Goal: Contribute content

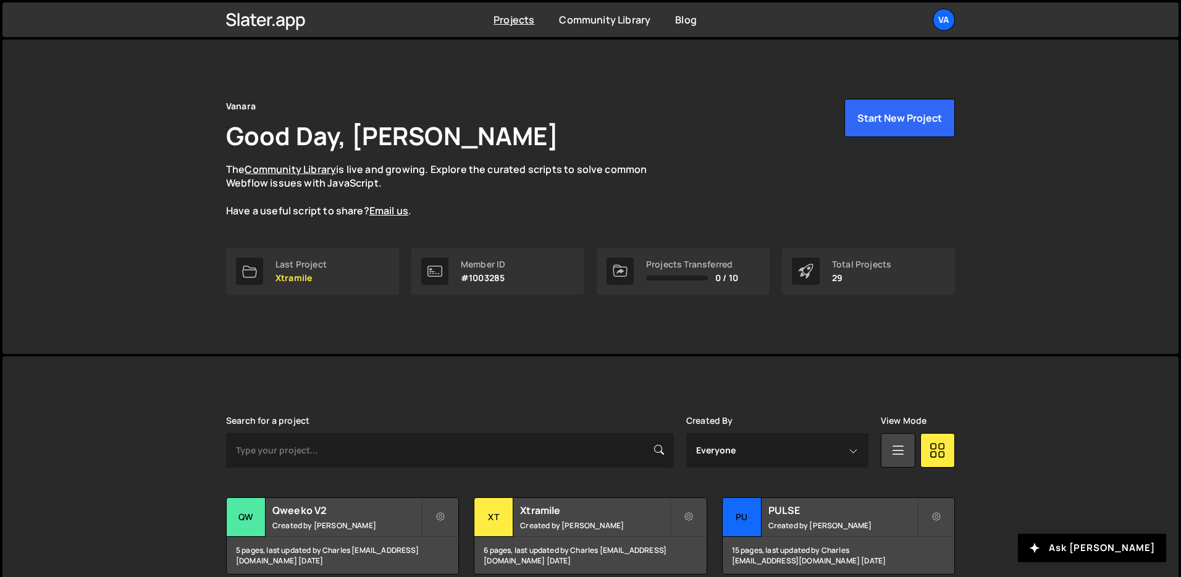
click at [516, 498] on div "Xtramile Created by [PERSON_NAME]" at bounding box center [590, 517] width 232 height 38
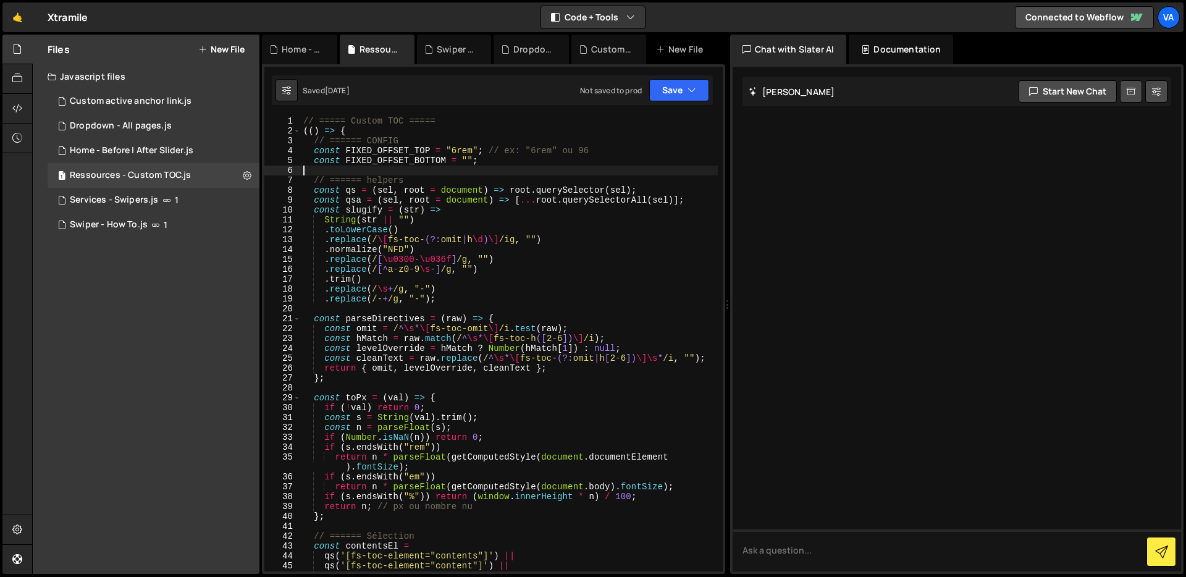
click at [409, 172] on div "// ===== Custom TOC ===== (( ) => { // ====== CONFIG const FIXED_OFFSET_TOP = "…" at bounding box center [509, 353] width 417 height 475
click at [110, 172] on div "Ressources - Custom TOC.js" at bounding box center [130, 175] width 121 height 11
click at [392, 164] on div "// ===== Custom TOC ===== (( ) => { // ====== CONFIG const FIXED_OFFSET_TOP = "…" at bounding box center [509, 353] width 417 height 475
type textarea "const FIXED_OFFSET_BOTTOM = "";"
click at [232, 57] on div "Files New File" at bounding box center [146, 50] width 227 height 30
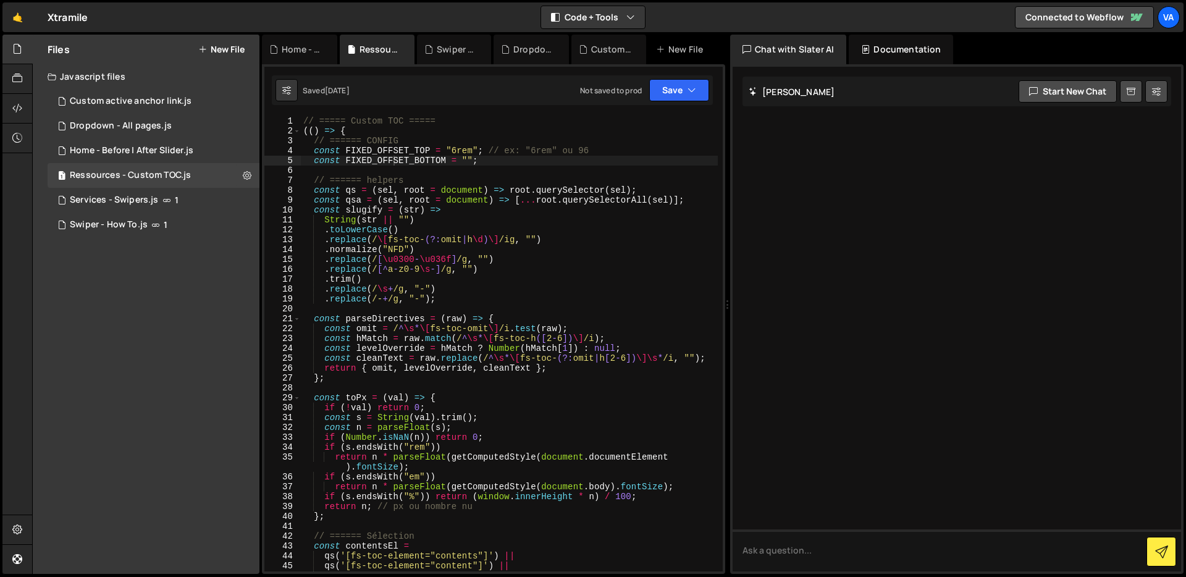
click at [232, 48] on button "New File" at bounding box center [221, 49] width 46 height 10
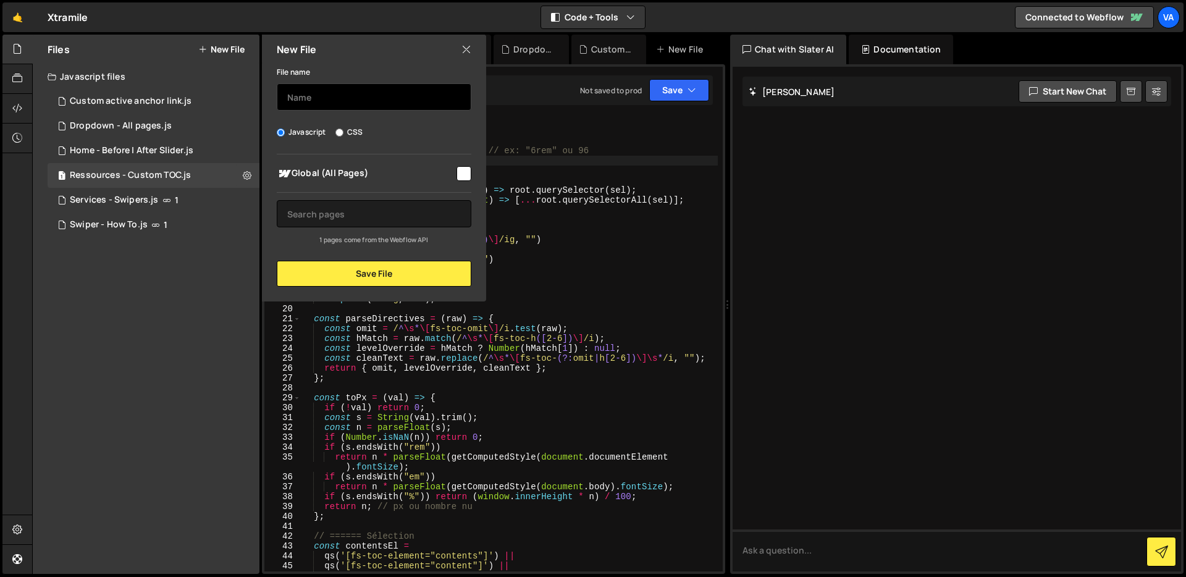
click at [303, 105] on input "text" at bounding box center [374, 96] width 195 height 27
type input "Modal Video"
click at [468, 175] on input "checkbox" at bounding box center [463, 173] width 15 height 15
checkbox input "true"
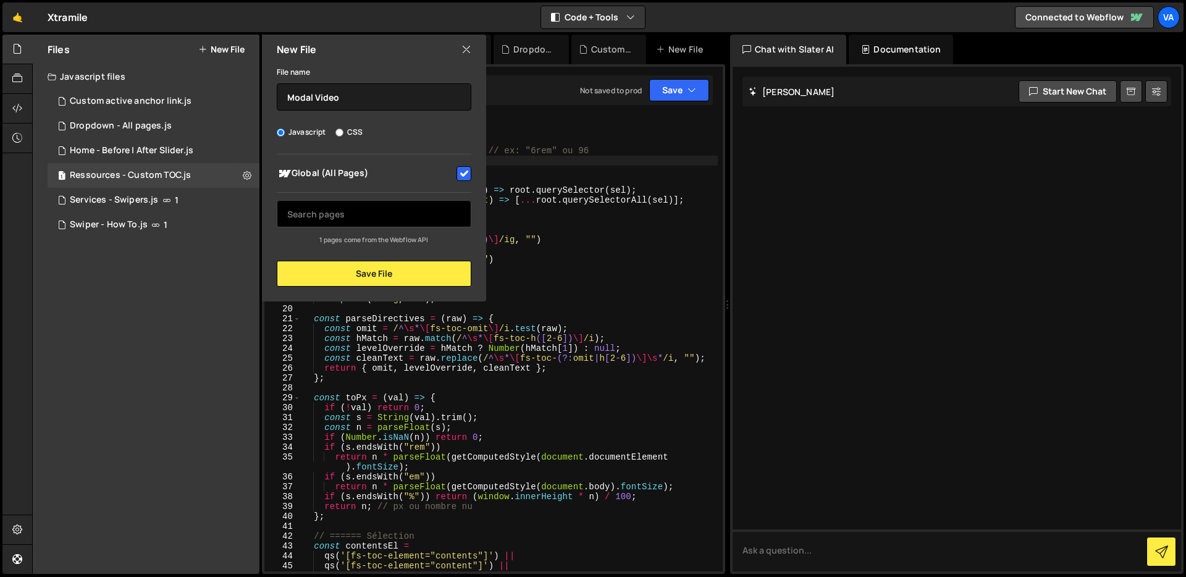
click at [376, 206] on input "text" at bounding box center [374, 213] width 195 height 27
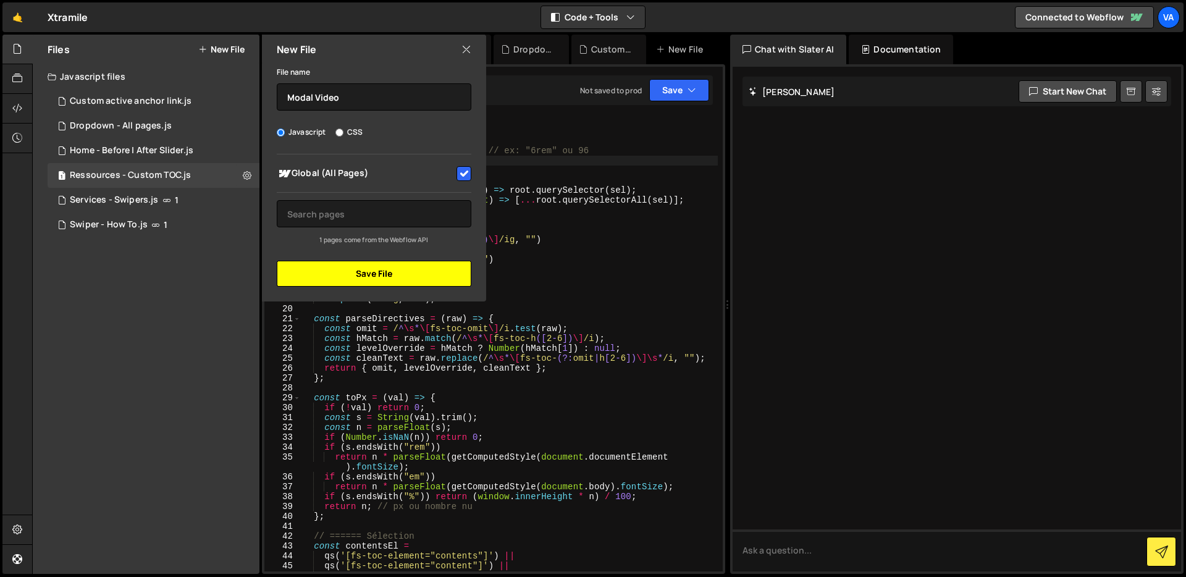
click at [345, 265] on button "Save File" at bounding box center [374, 274] width 195 height 26
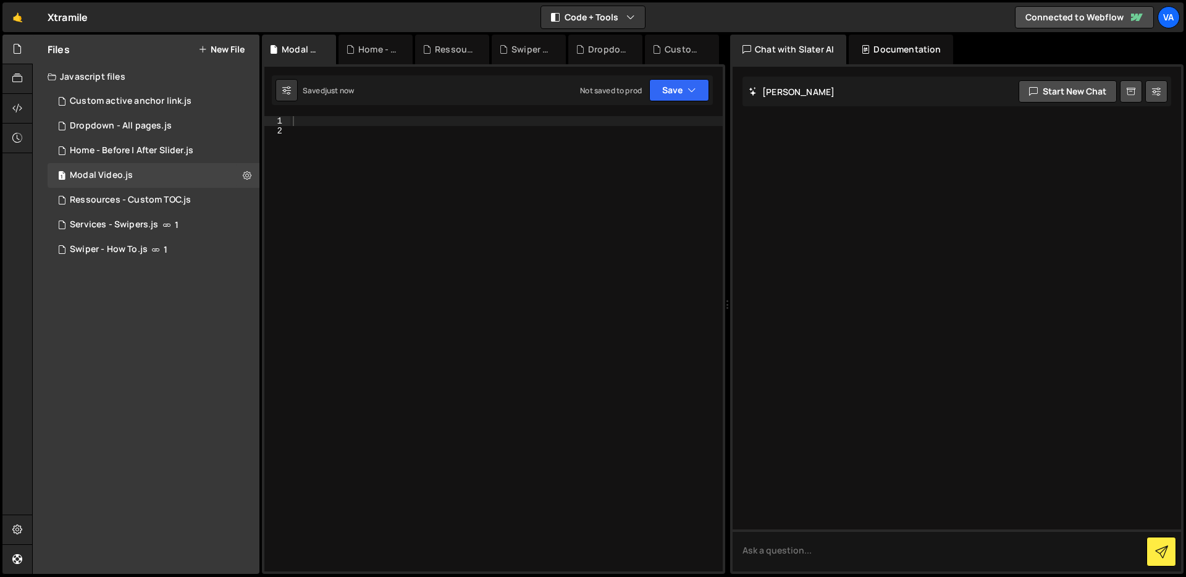
click at [384, 138] on div at bounding box center [506, 353] width 432 height 475
paste textarea "});"
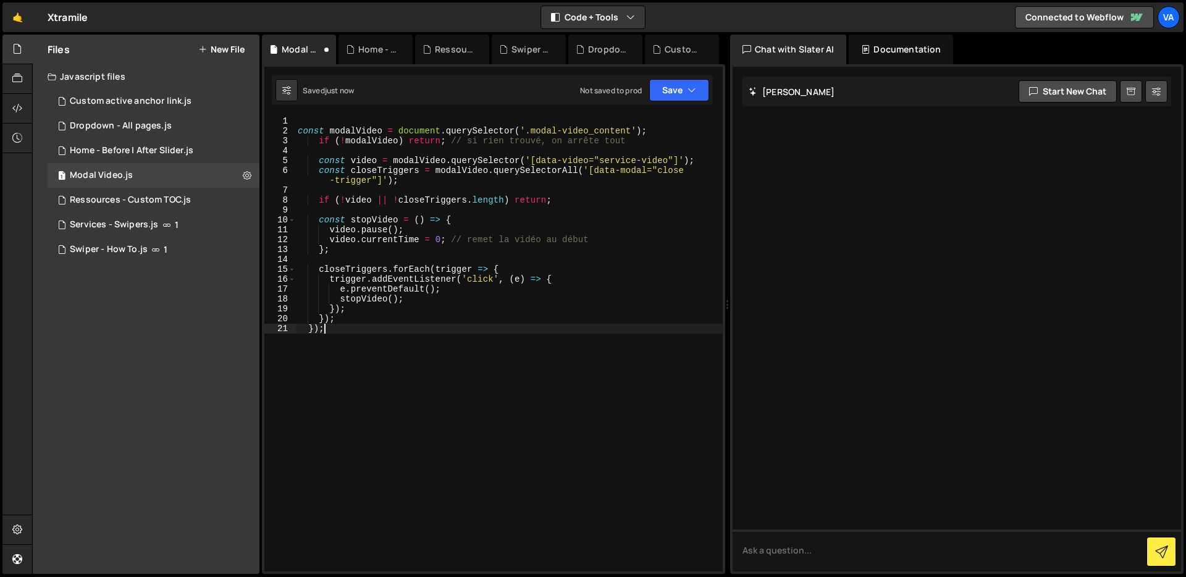
paste textarea
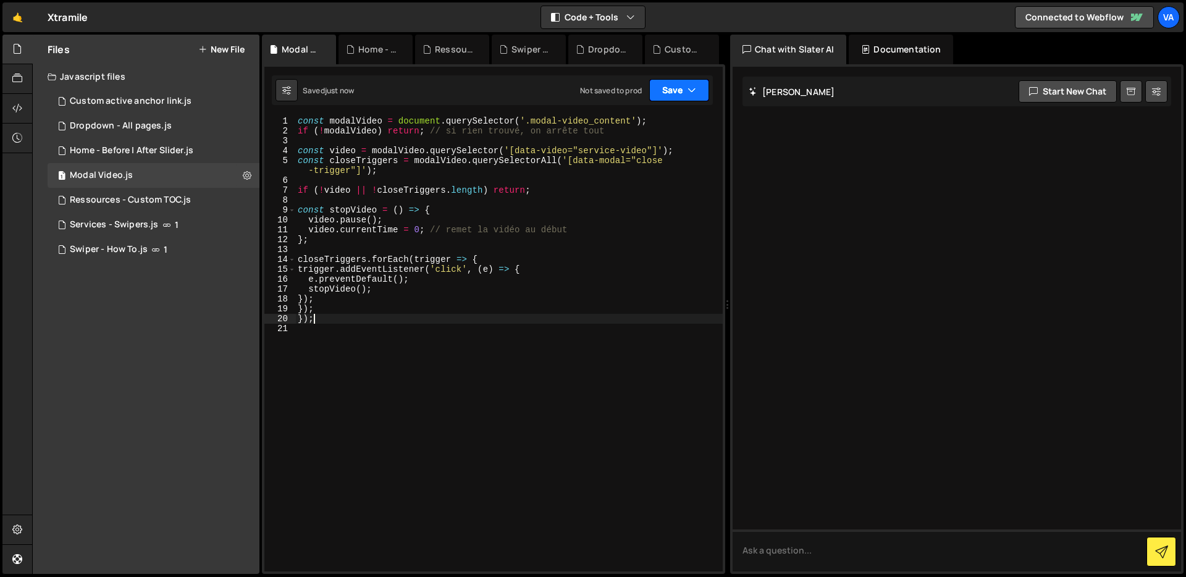
click at [694, 91] on icon "button" at bounding box center [691, 90] width 9 height 12
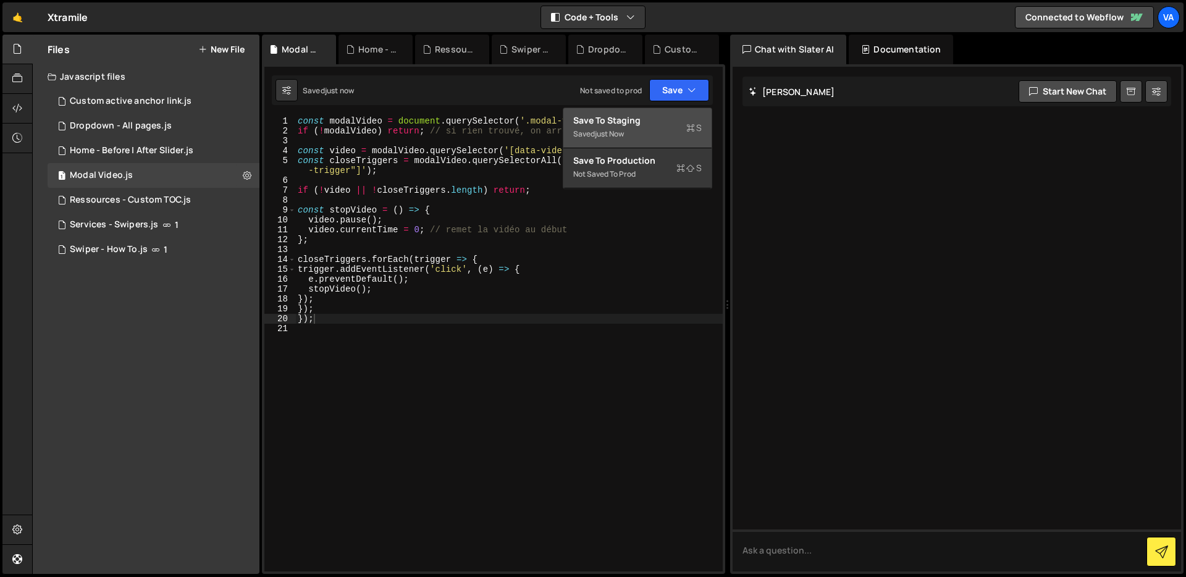
click at [651, 124] on div "Save to Staging S" at bounding box center [637, 120] width 128 height 12
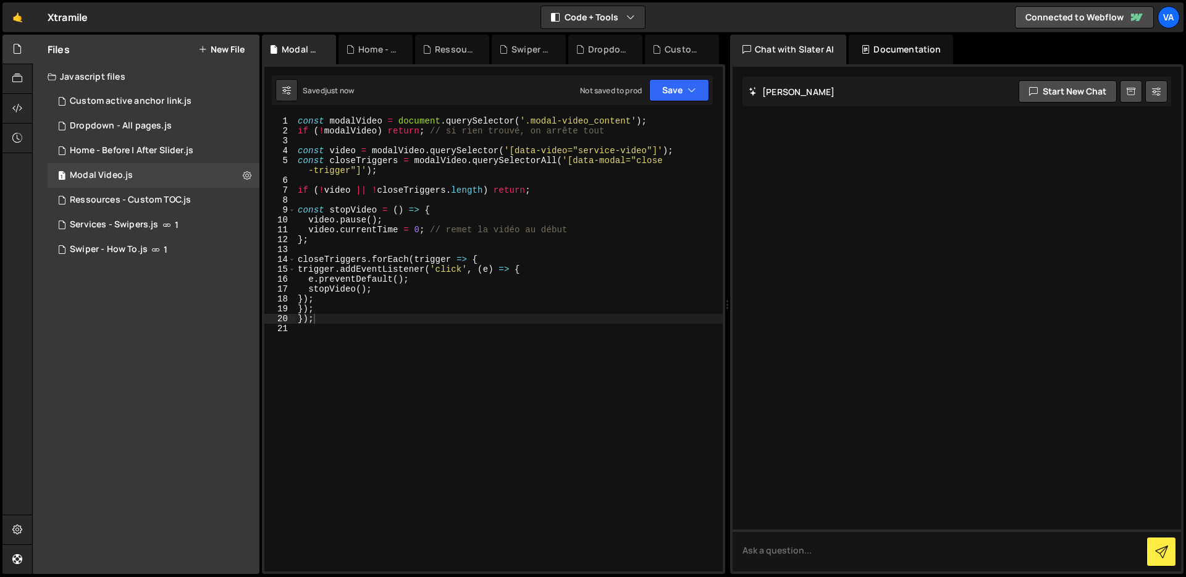
click at [585, 192] on div "const modalVideo = document . querySelector ( '.modal-video_content' ) ; if ( !…" at bounding box center [508, 353] width 427 height 475
click at [701, 240] on div "const modalVideo = document . querySelector ( '.modal-video_content' ) ; if ( !…" at bounding box center [508, 353] width 427 height 475
type textarea "};"
